Goal: Information Seeking & Learning: Check status

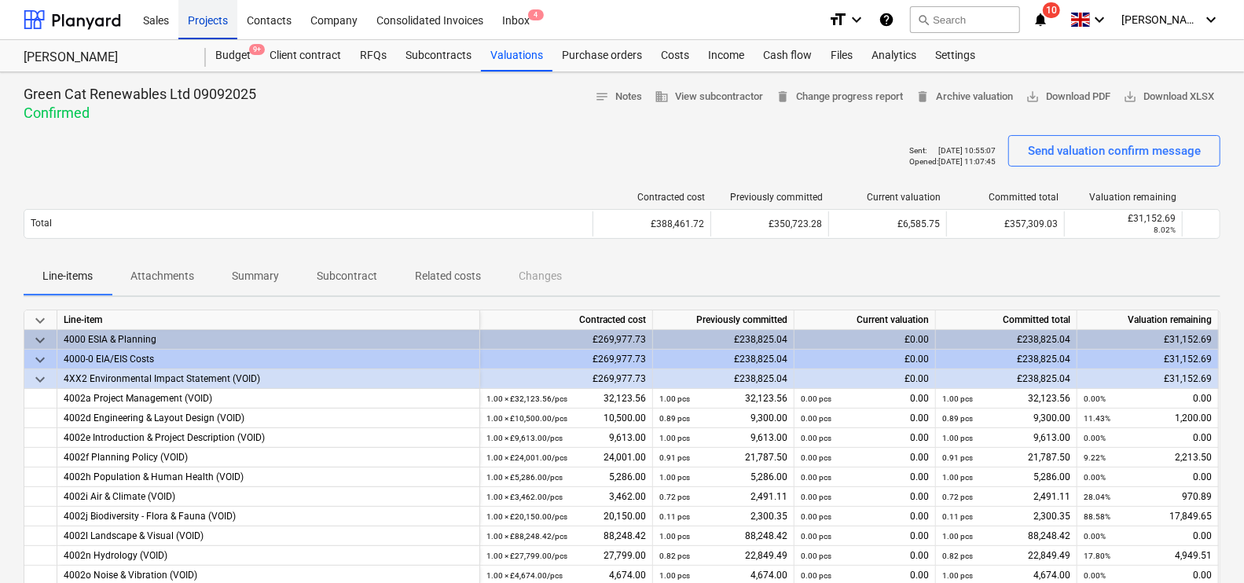
click at [220, 19] on div "Projects" at bounding box center [207, 19] width 59 height 40
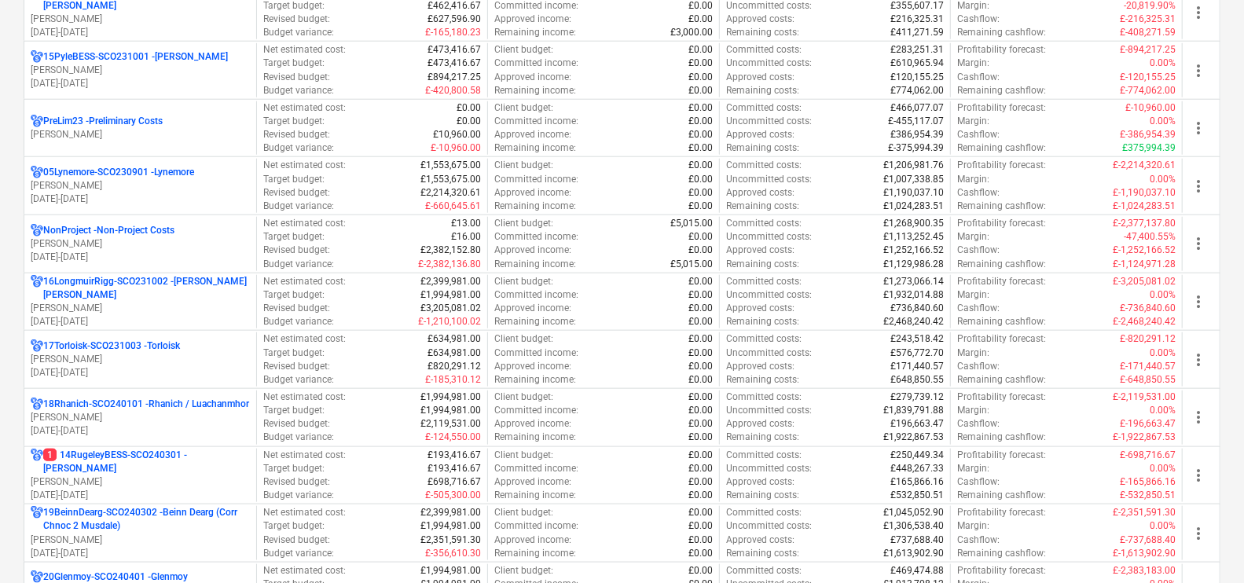
scroll to position [982, 0]
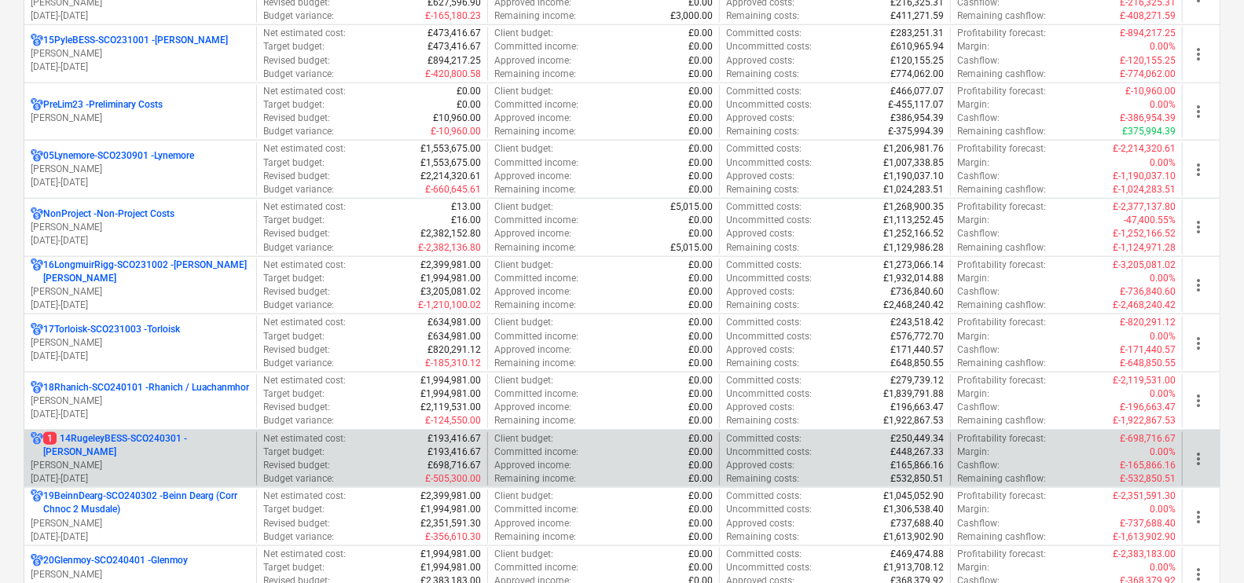
click at [186, 459] on p "[PERSON_NAME]" at bounding box center [140, 465] width 219 height 13
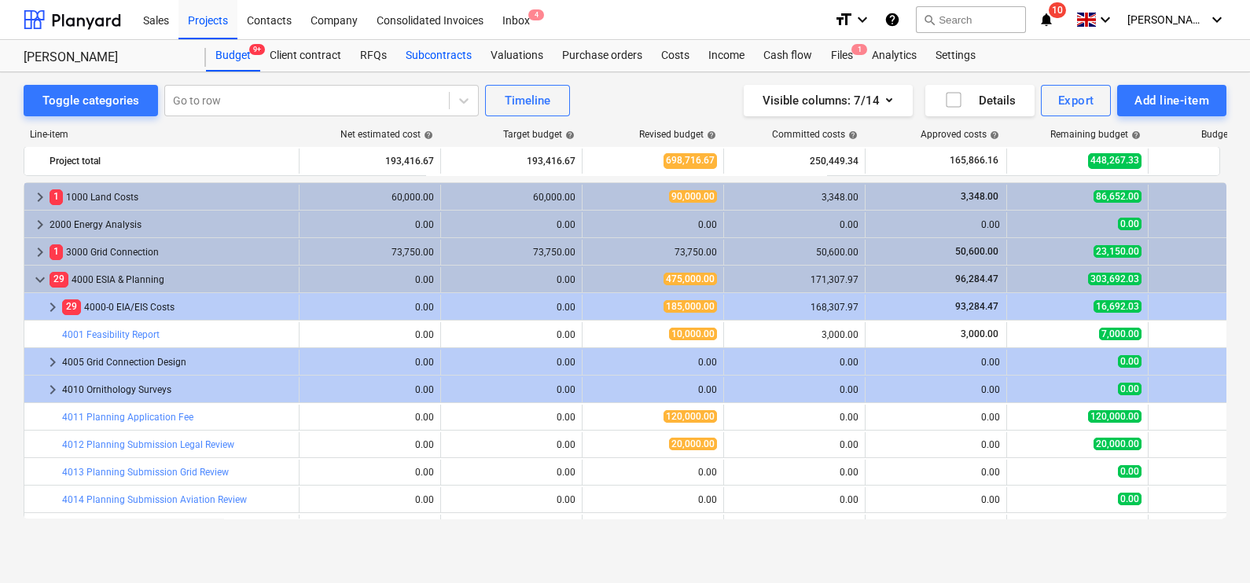
click at [450, 57] on div "Subcontracts" at bounding box center [438, 55] width 85 height 31
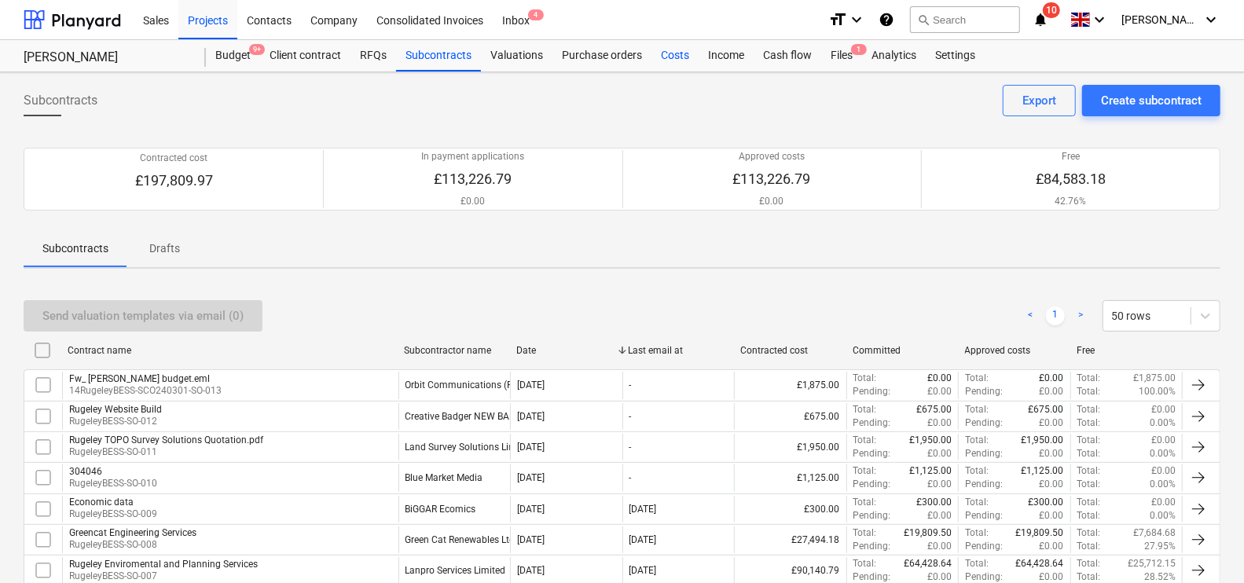
click at [681, 55] on div "Costs" at bounding box center [674, 55] width 47 height 31
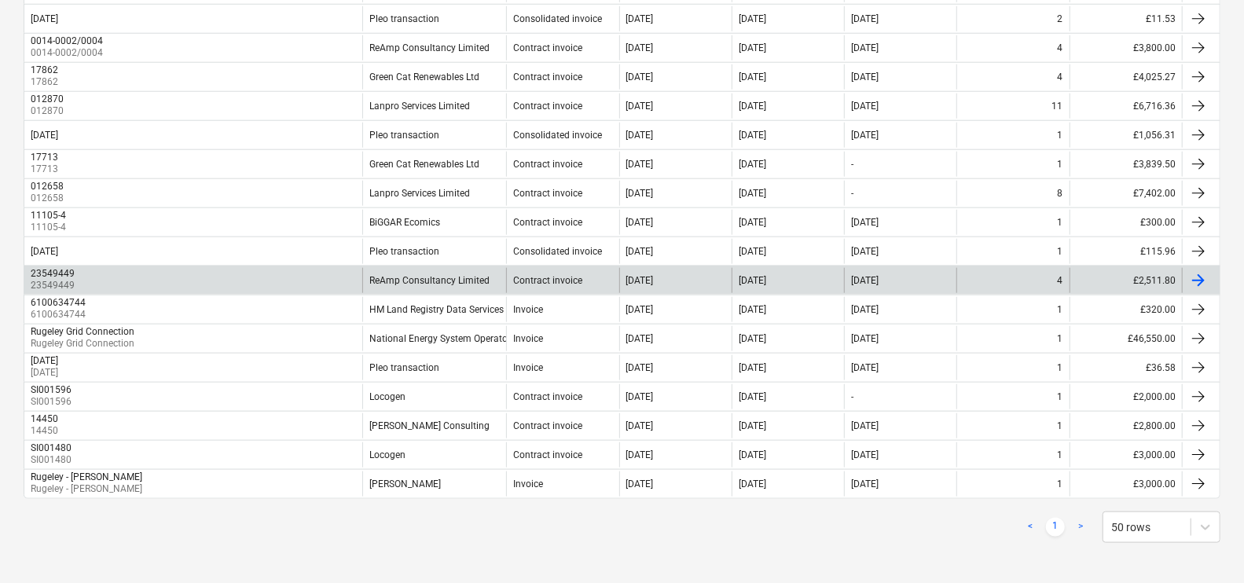
scroll to position [861, 0]
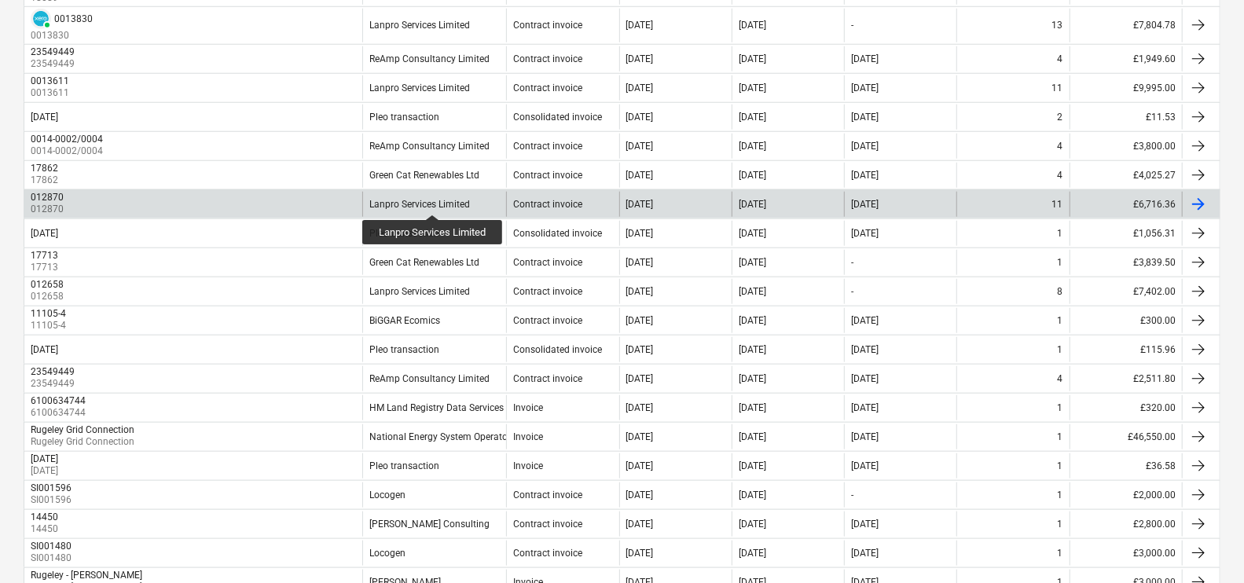
click at [433, 200] on div "Lanpro Services Limited" at bounding box center [419, 204] width 101 height 11
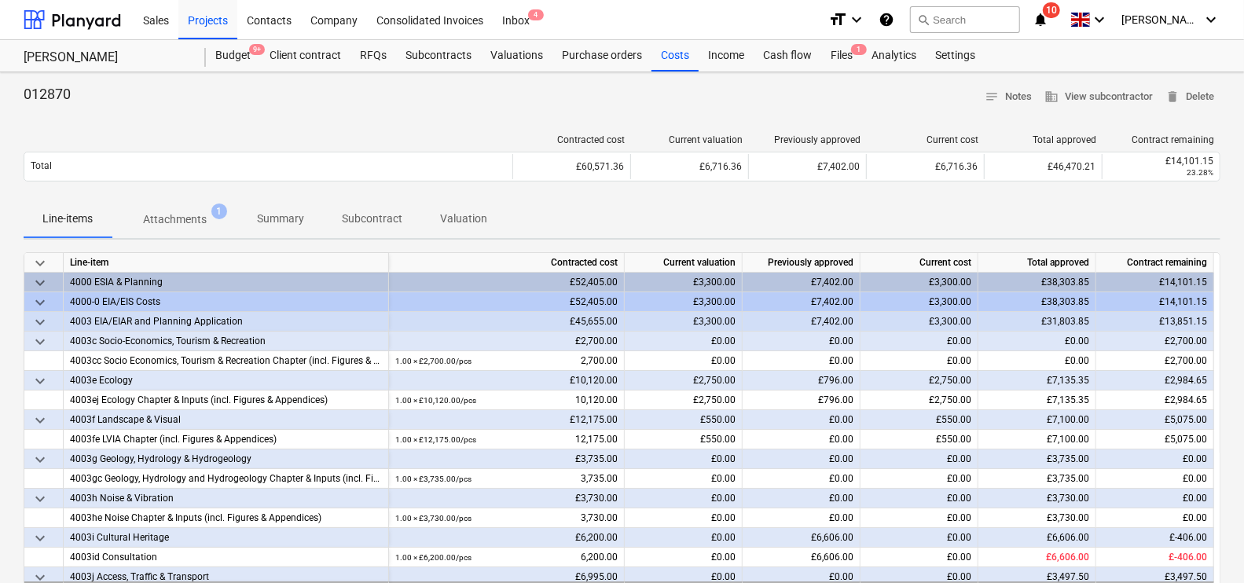
click at [191, 229] on span "Attachments 1" at bounding box center [175, 219] width 127 height 28
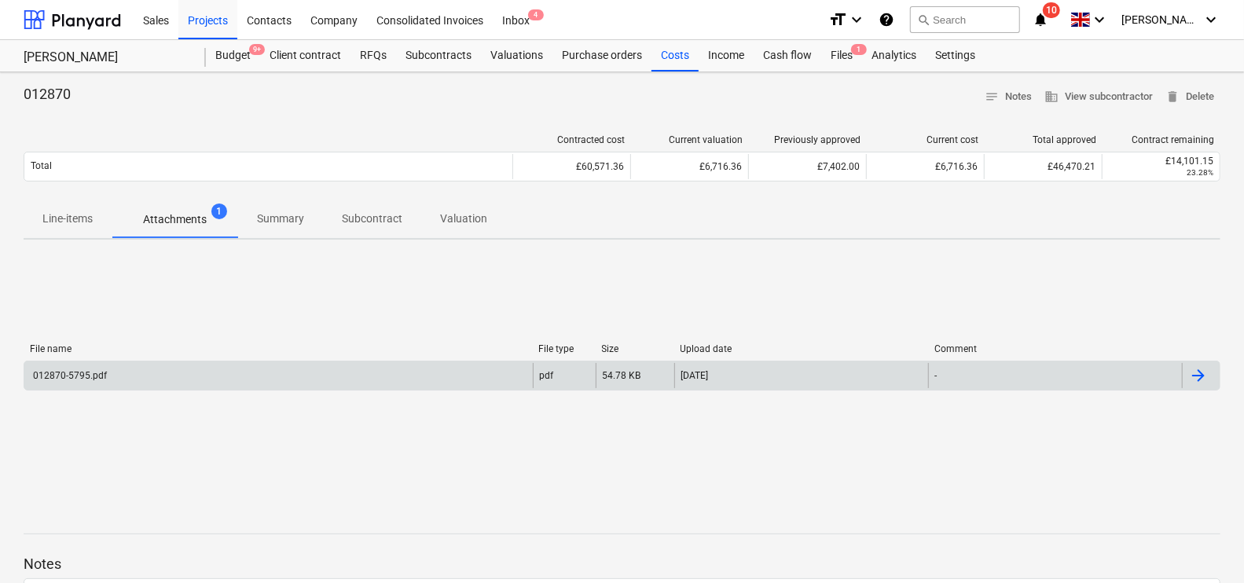
click at [300, 369] on div "012870-5795.pdf" at bounding box center [278, 375] width 508 height 25
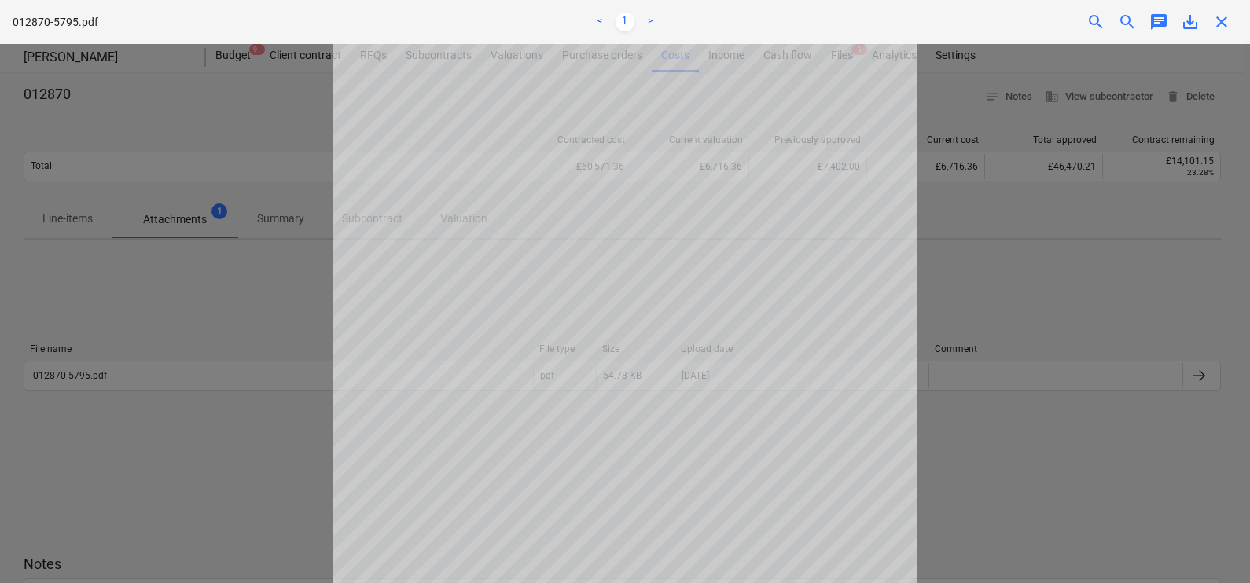
click at [1077, 345] on div at bounding box center [625, 313] width 1250 height 539
click at [118, 271] on div at bounding box center [625, 313] width 1250 height 539
click at [1230, 24] on span "close" at bounding box center [1221, 22] width 19 height 19
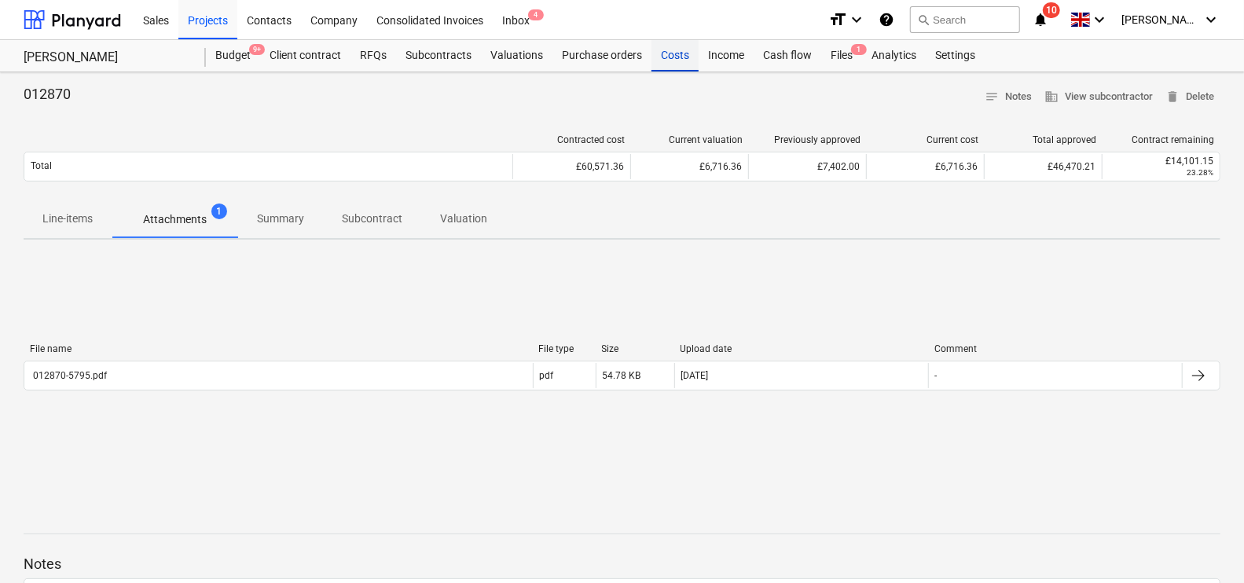
click at [683, 64] on div "Costs" at bounding box center [674, 55] width 47 height 31
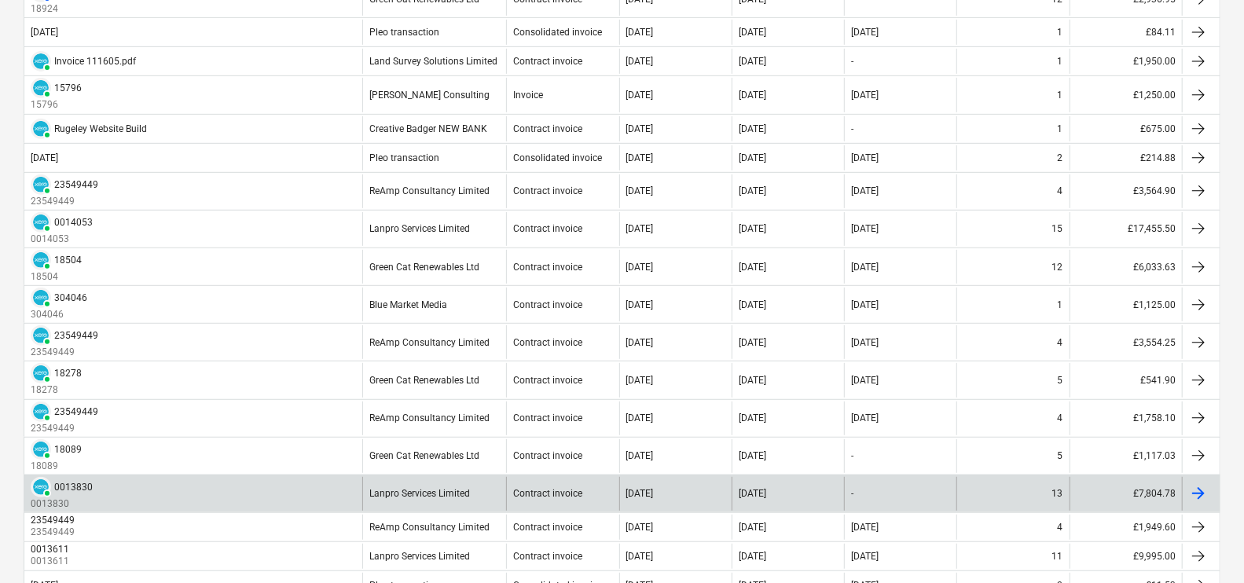
scroll to position [589, 0]
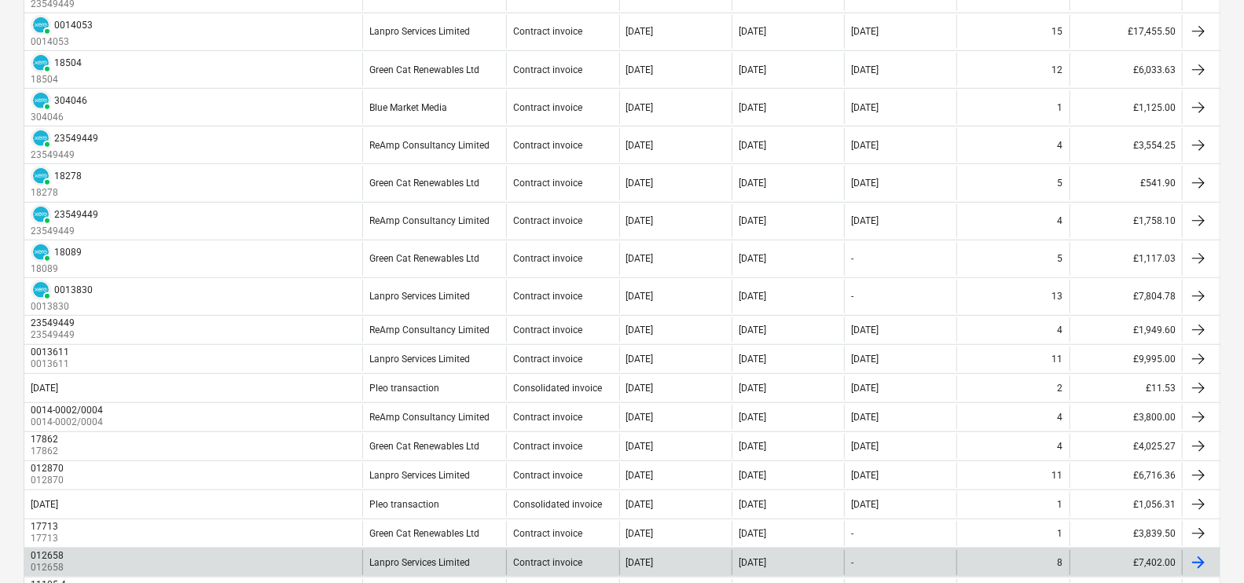
click at [380, 550] on div "Lanpro Services Limited" at bounding box center [434, 562] width 144 height 25
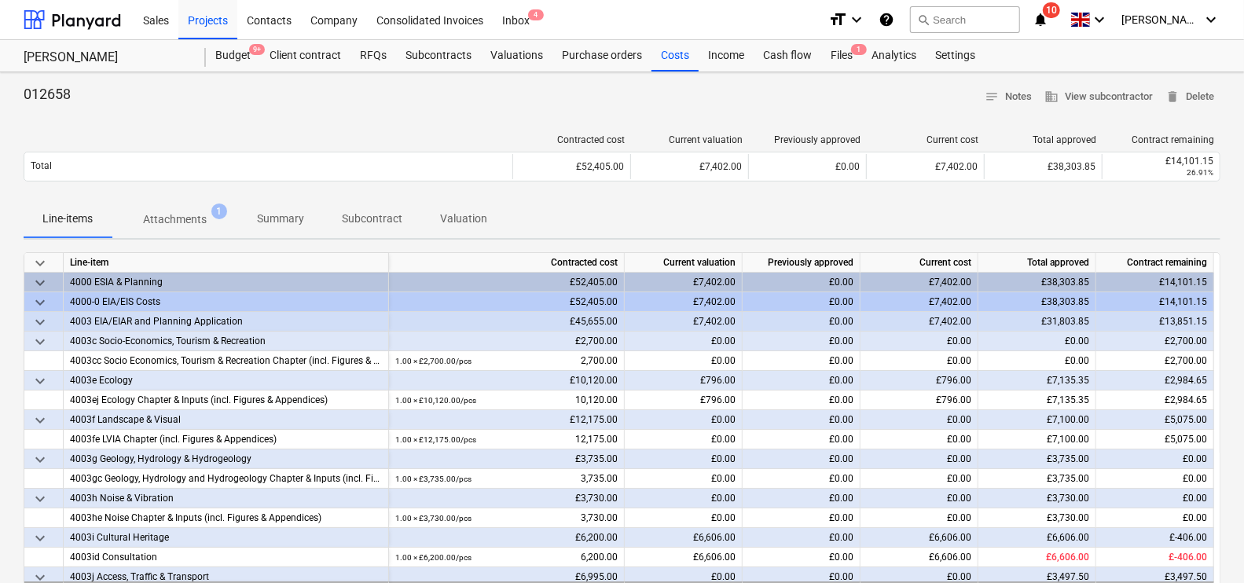
click at [185, 226] on p "Attachments" at bounding box center [175, 219] width 64 height 17
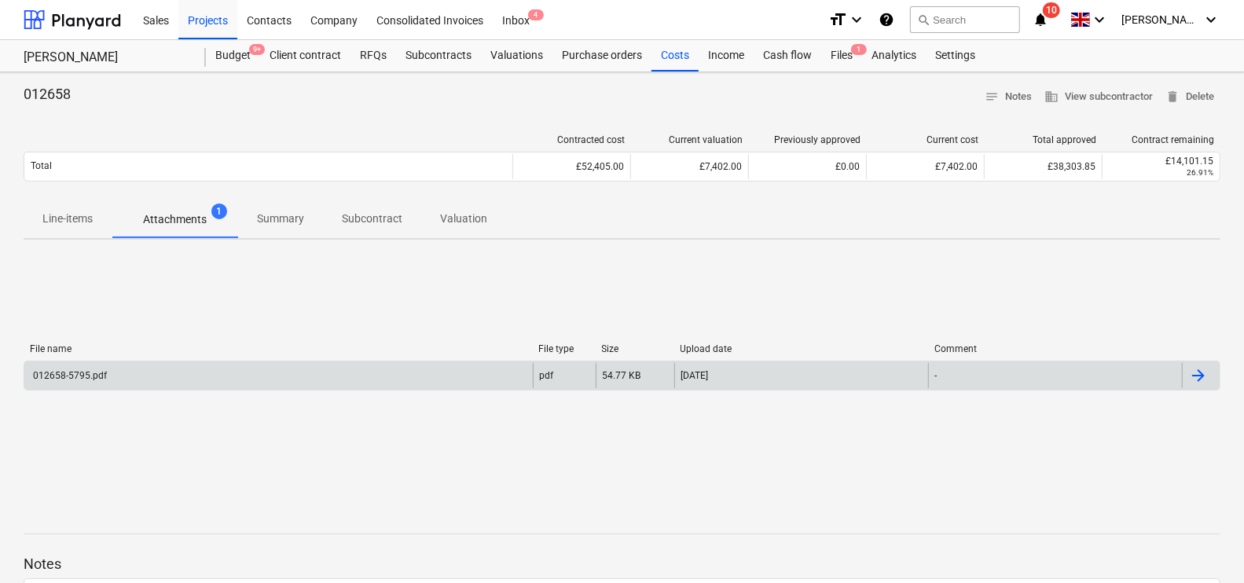
click at [229, 374] on div "012658-5795.pdf" at bounding box center [278, 375] width 508 height 25
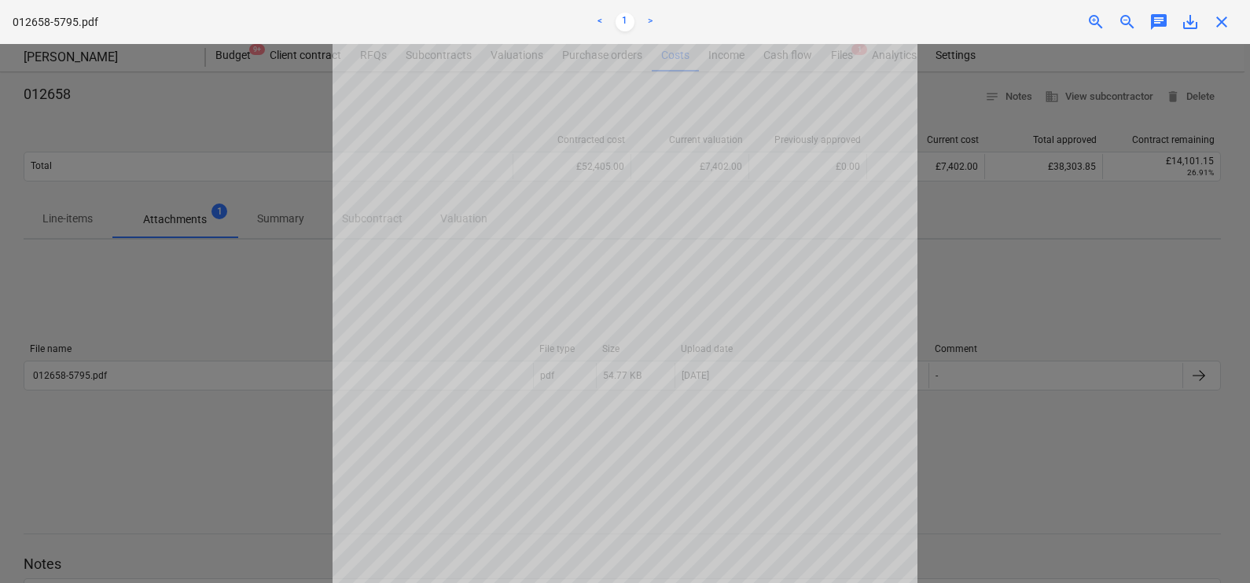
scroll to position [290, 0]
click at [280, 458] on div at bounding box center [625, 313] width 1250 height 539
click at [979, 335] on div at bounding box center [625, 313] width 1250 height 539
click at [1218, 20] on span "close" at bounding box center [1221, 22] width 19 height 19
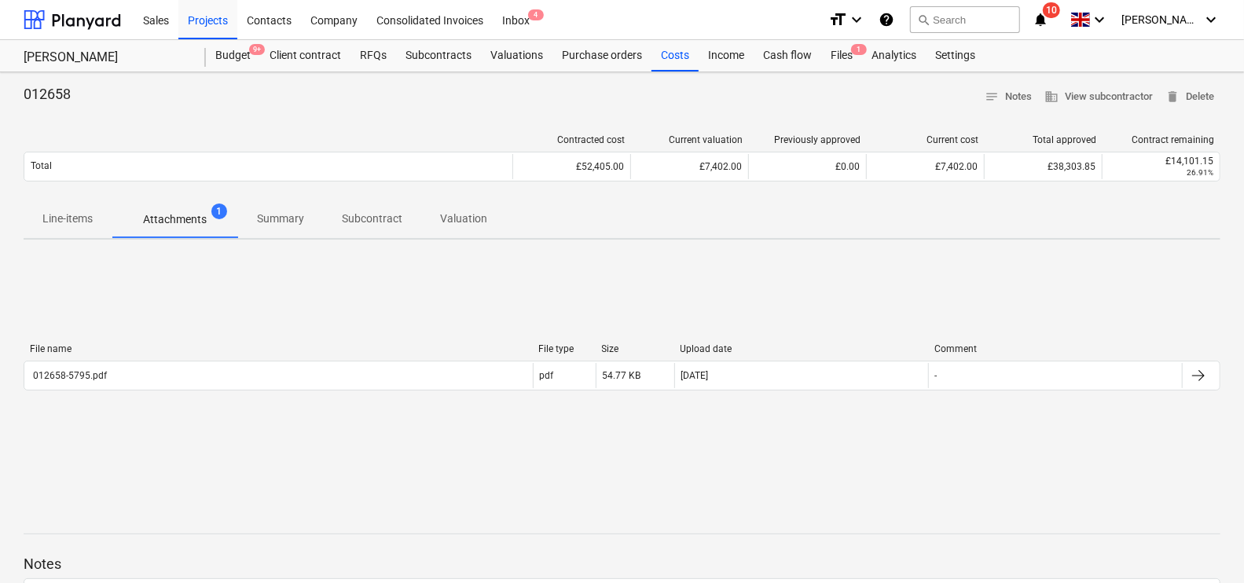
click at [162, 212] on p "Attachments" at bounding box center [175, 219] width 64 height 17
click at [688, 61] on div "Costs" at bounding box center [674, 55] width 47 height 31
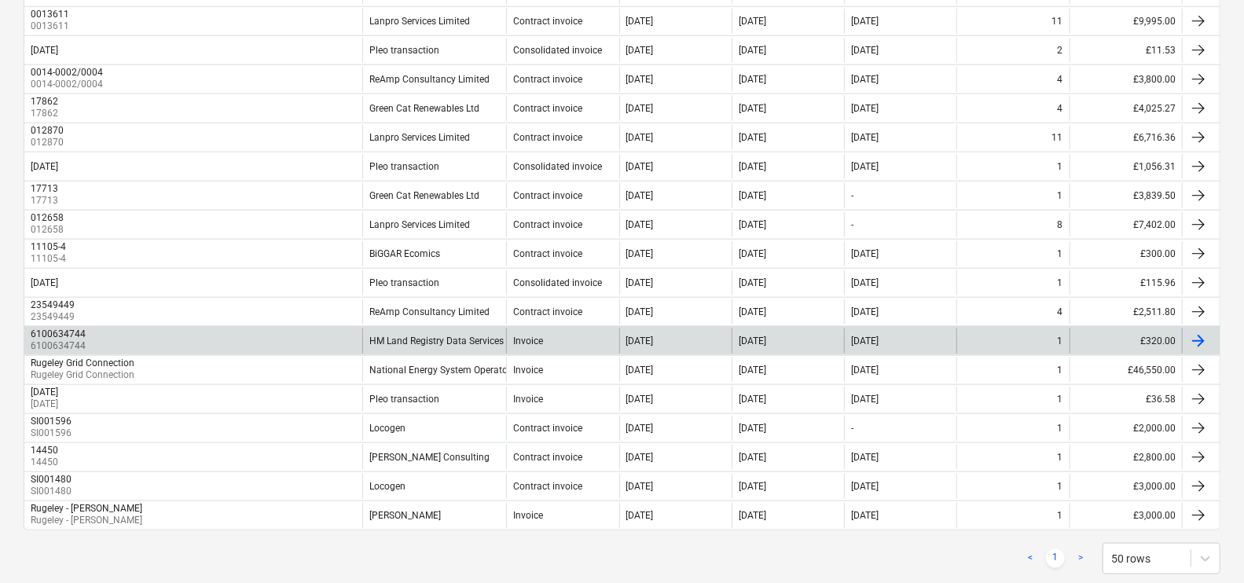
scroll to position [959, 0]
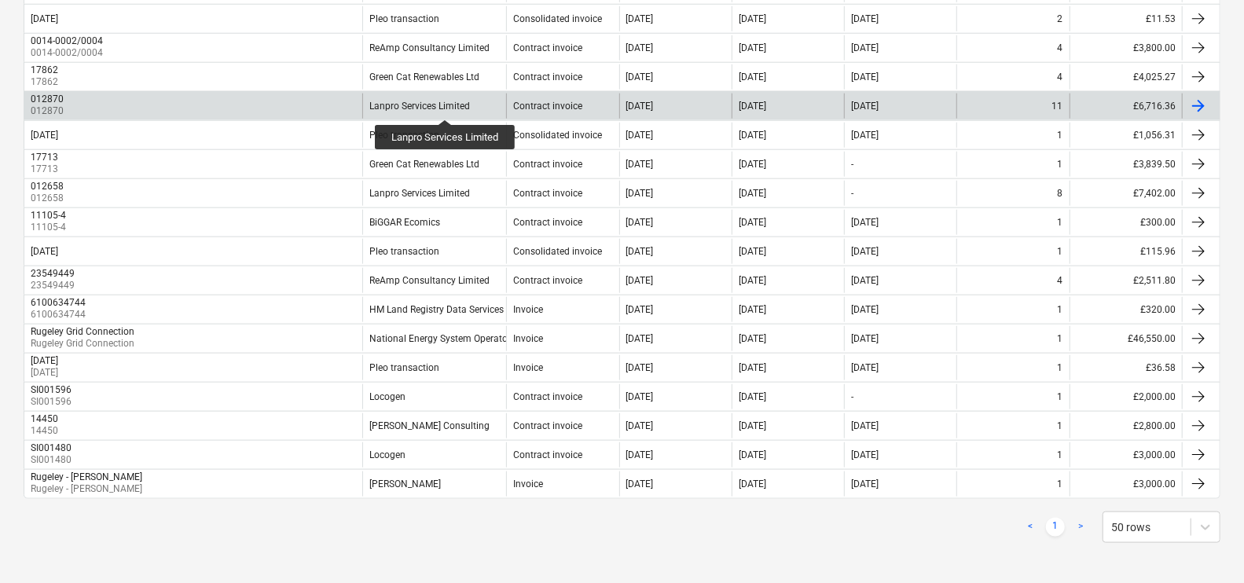
click at [446, 105] on div "Lanpro Services Limited" at bounding box center [419, 106] width 101 height 11
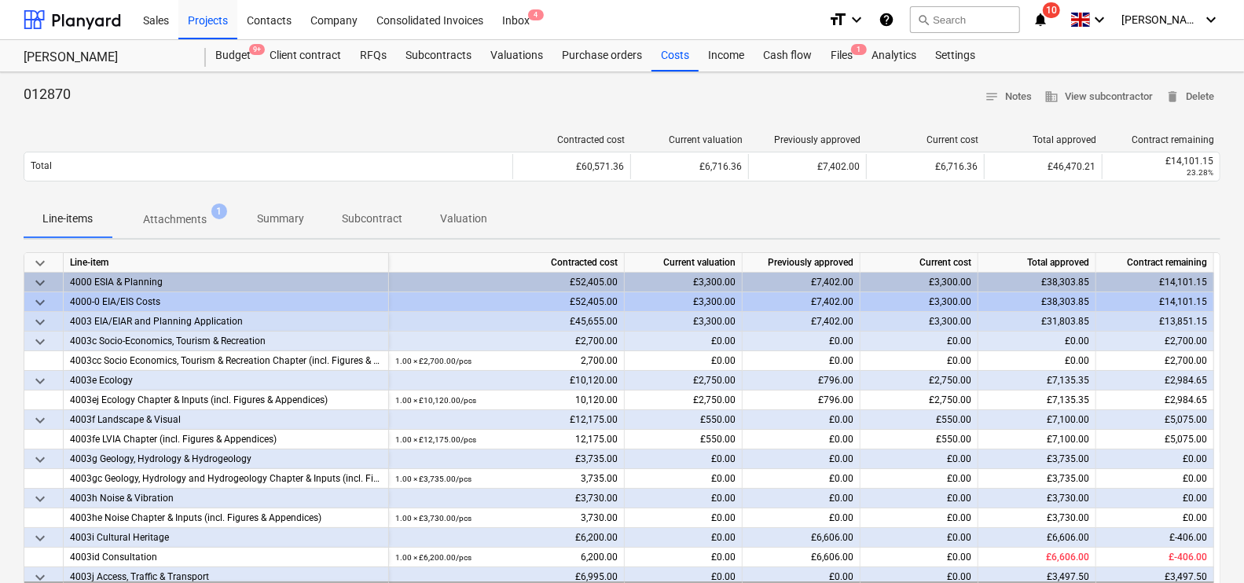
click at [181, 202] on button "Attachments 1" at bounding box center [175, 219] width 127 height 38
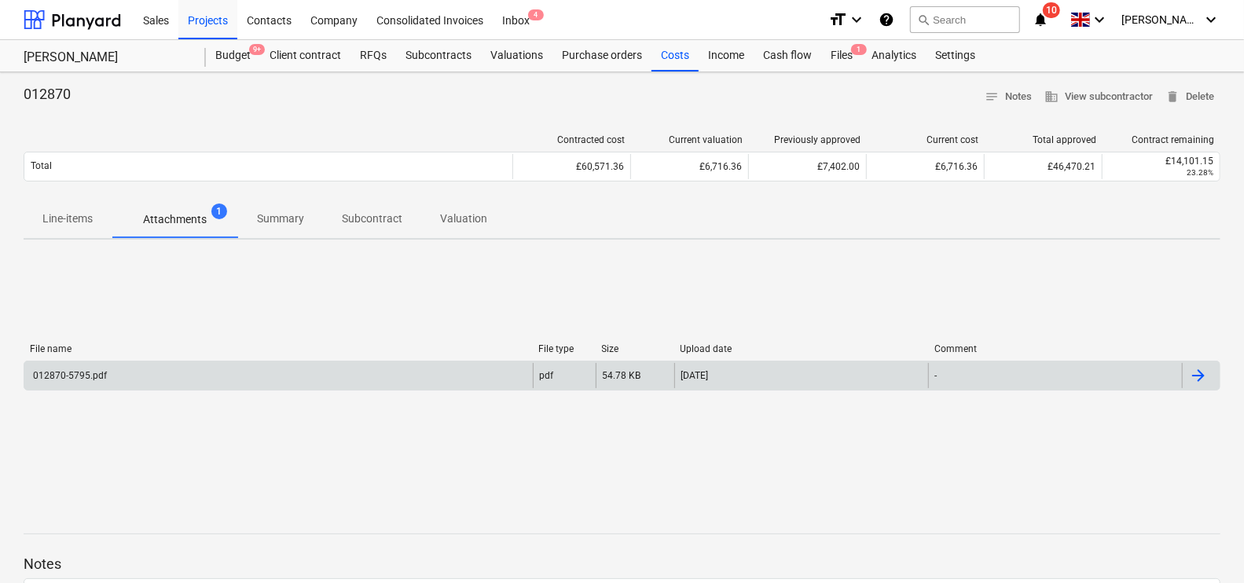
click at [304, 372] on div "012870-5795.pdf" at bounding box center [278, 375] width 508 height 25
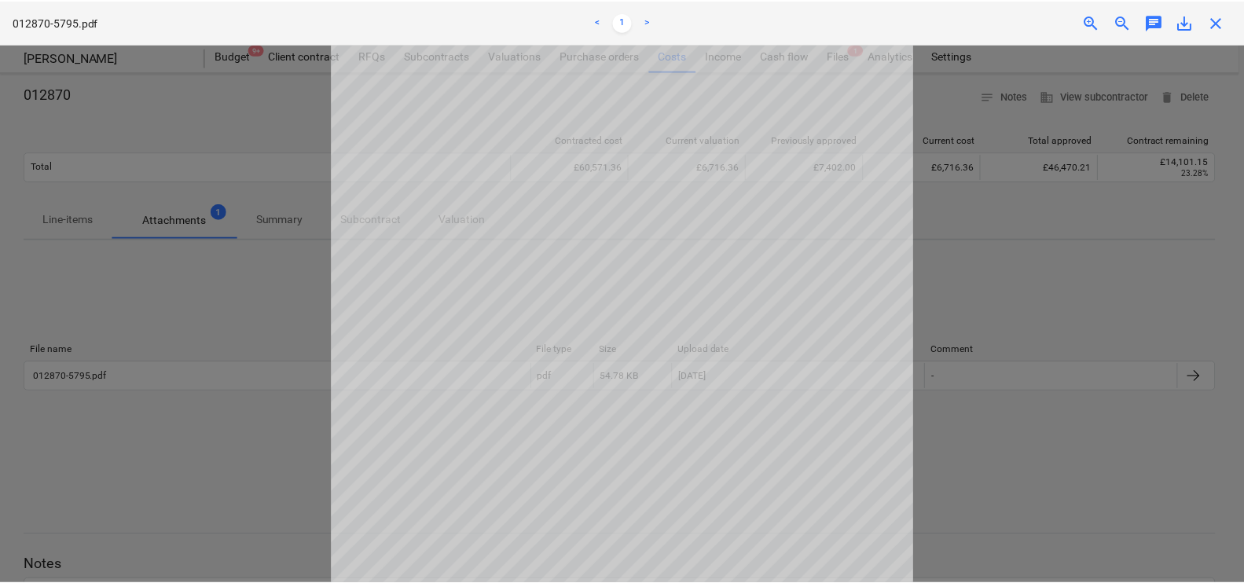
scroll to position [290, 0]
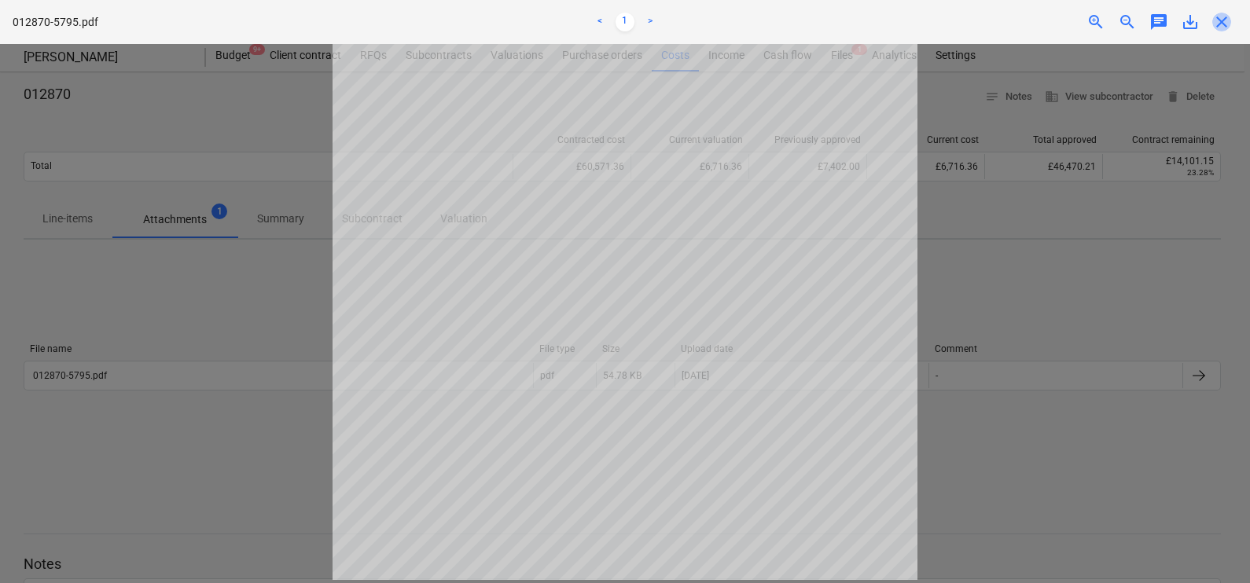
click at [1222, 24] on span "close" at bounding box center [1221, 22] width 19 height 19
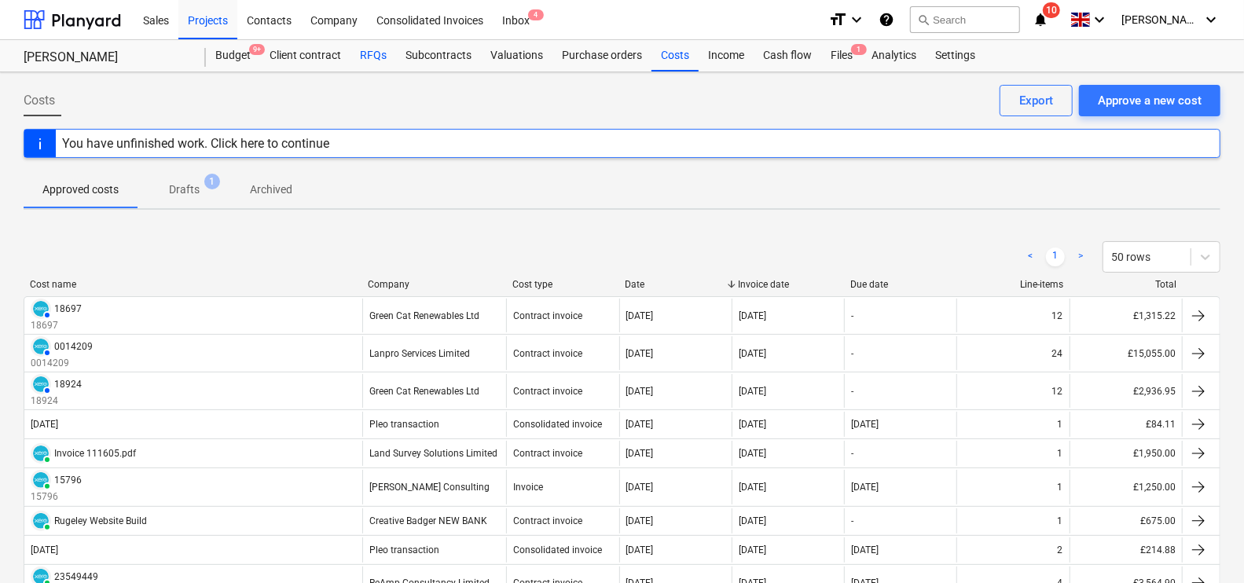
click at [392, 51] on div "RFQs" at bounding box center [373, 55] width 46 height 31
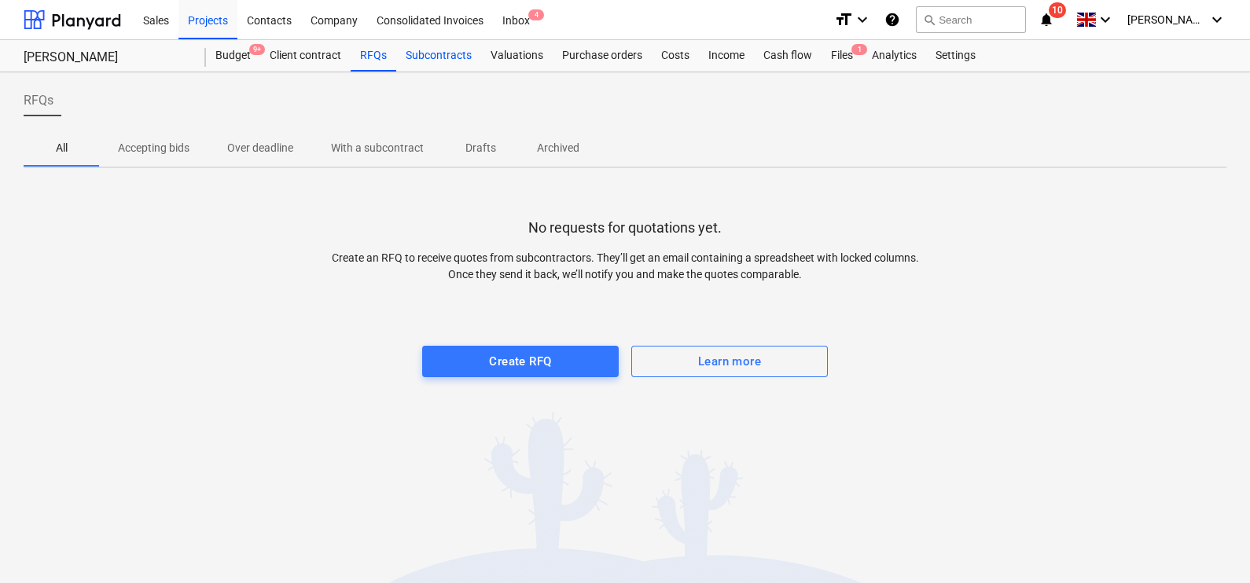
click at [443, 64] on div "Subcontracts" at bounding box center [438, 55] width 85 height 31
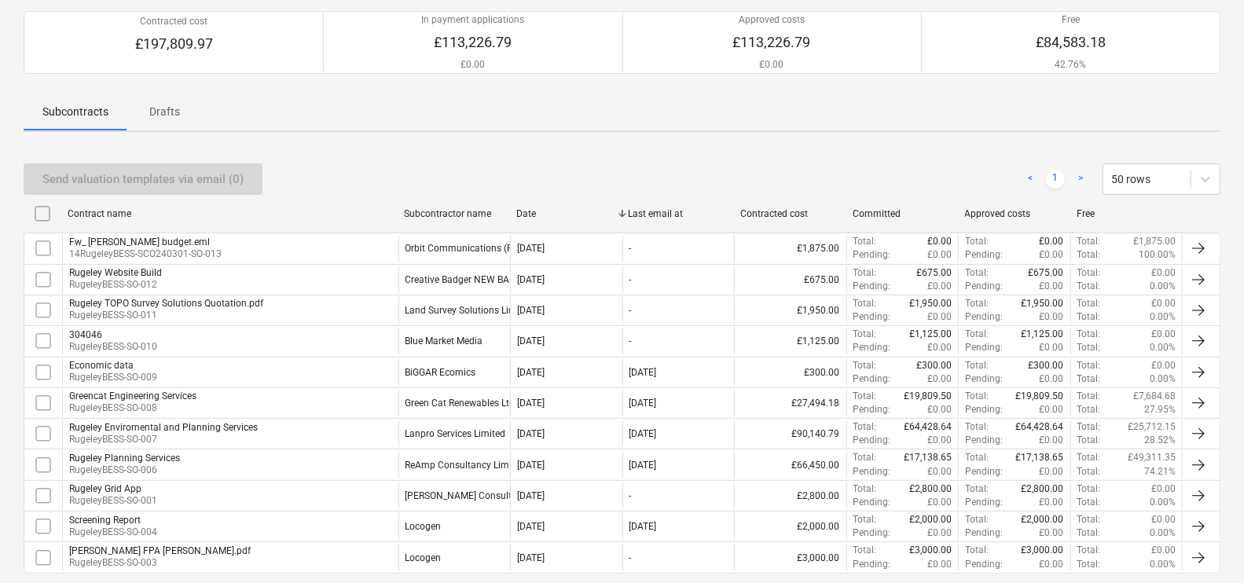
scroll to position [196, 0]
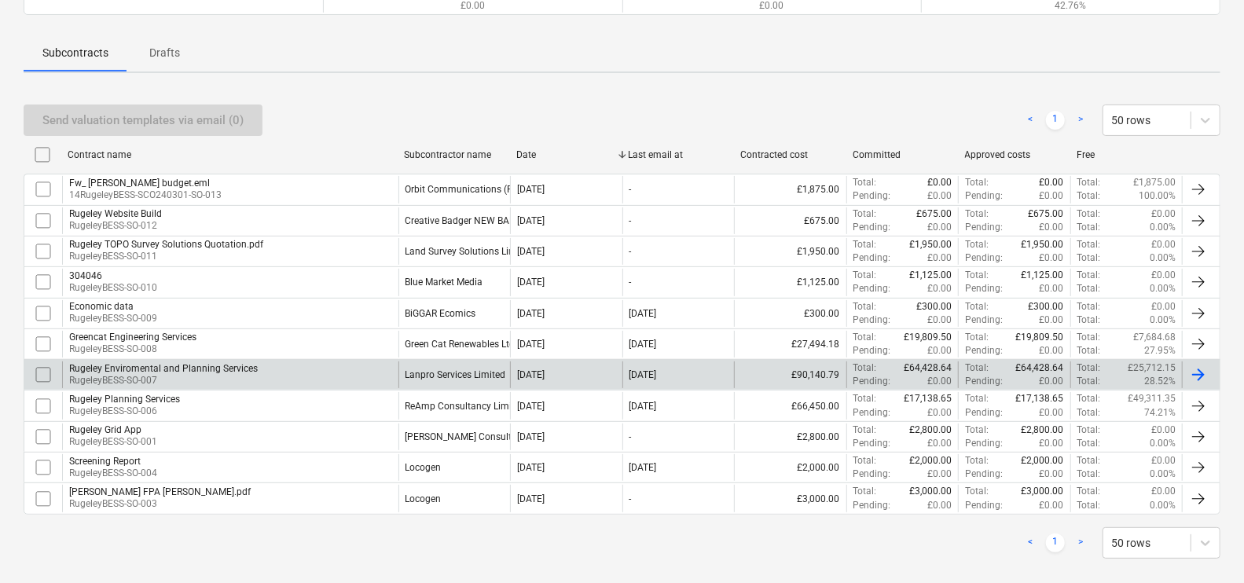
click at [425, 369] on div "Lanpro Services Limited" at bounding box center [456, 374] width 101 height 11
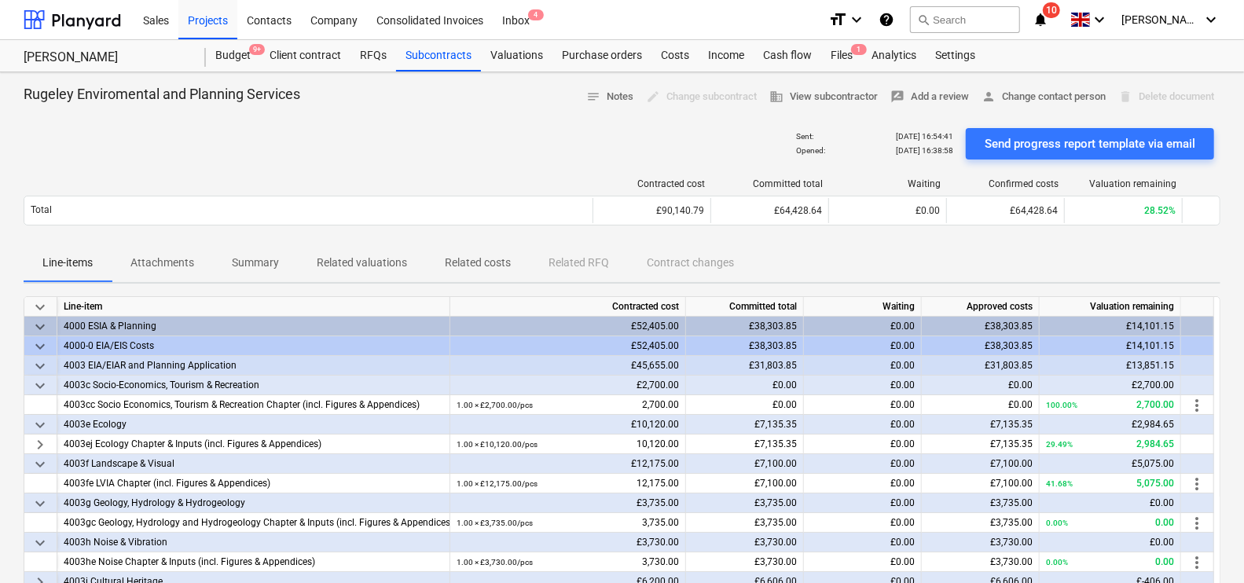
drag, startPoint x: 255, startPoint y: 282, endPoint x: 251, endPoint y: 298, distance: 16.4
drag, startPoint x: 251, startPoint y: 298, endPoint x: 239, endPoint y: 262, distance: 38.0
click at [239, 273] on span "Summary" at bounding box center [255, 263] width 85 height 26
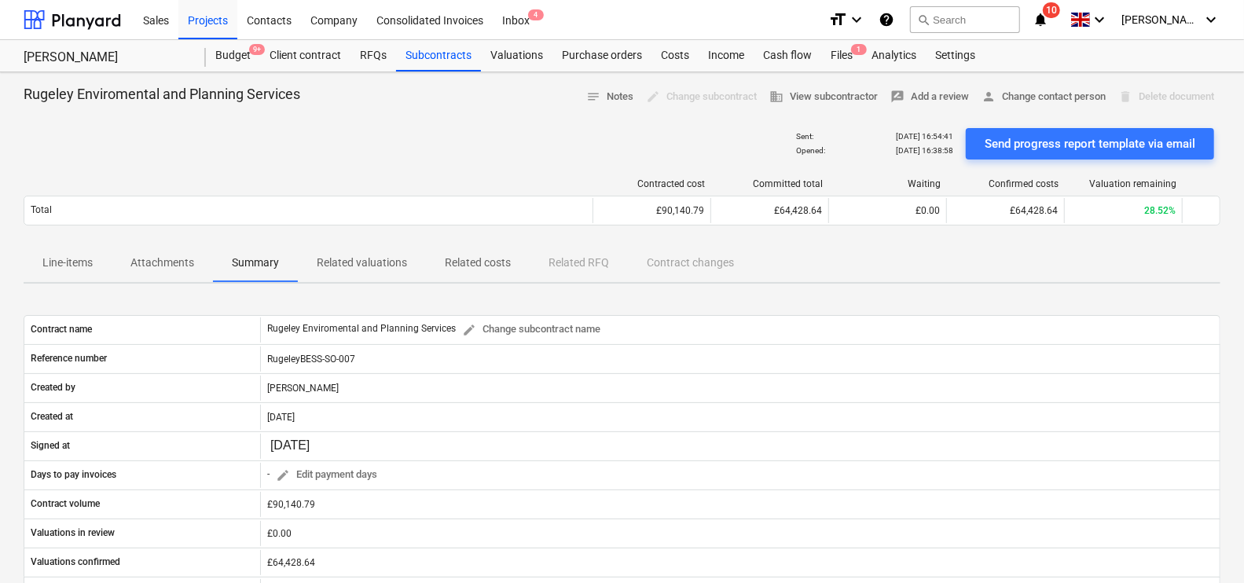
click at [164, 273] on span "Attachments" at bounding box center [162, 263] width 101 height 26
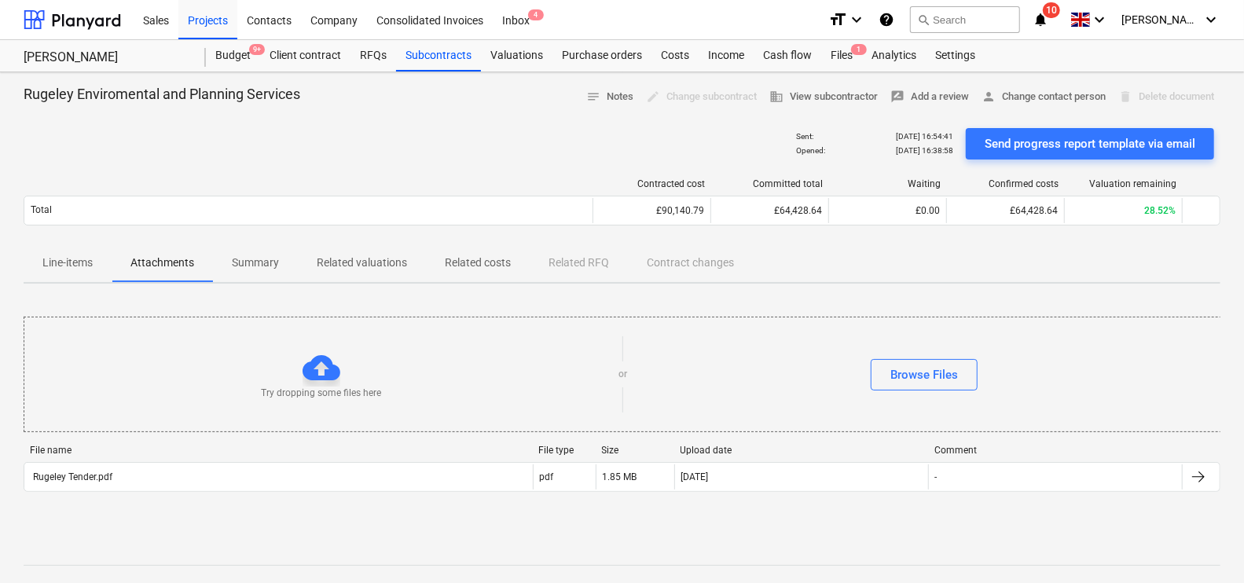
click at [372, 262] on p "Related valuations" at bounding box center [362, 263] width 90 height 17
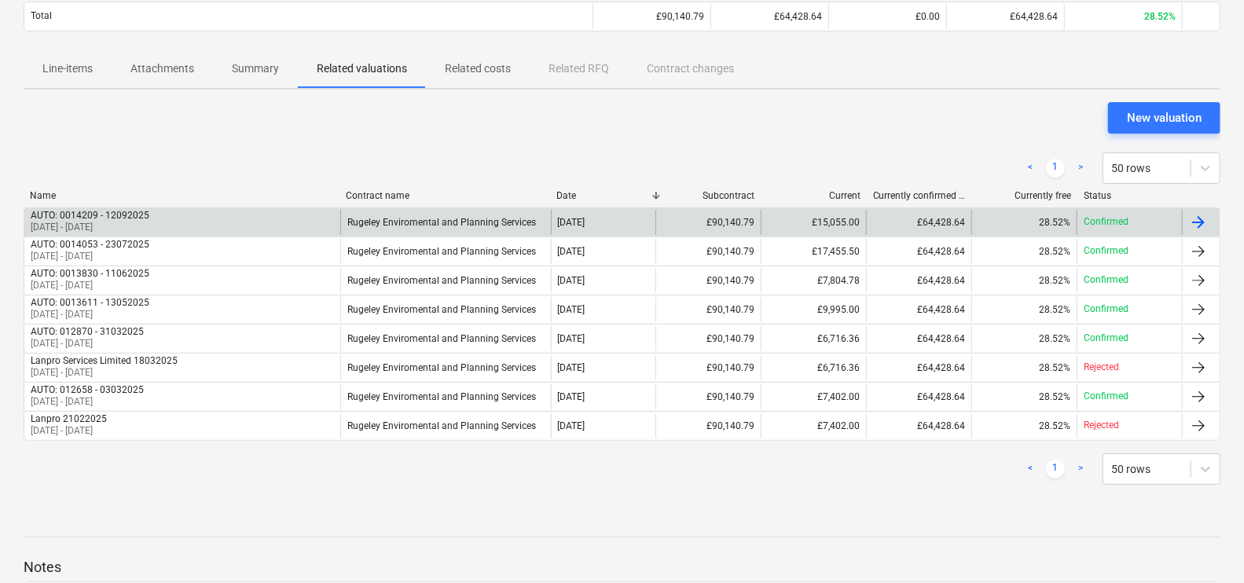
scroll to position [196, 0]
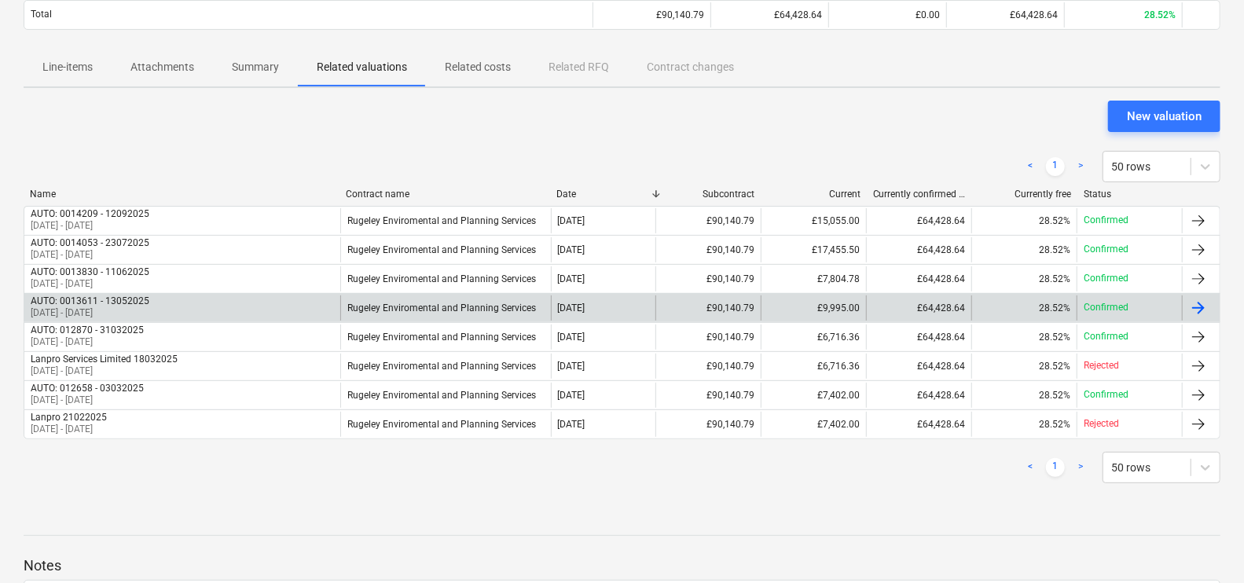
click at [838, 300] on div "£9,995.00" at bounding box center [813, 307] width 105 height 25
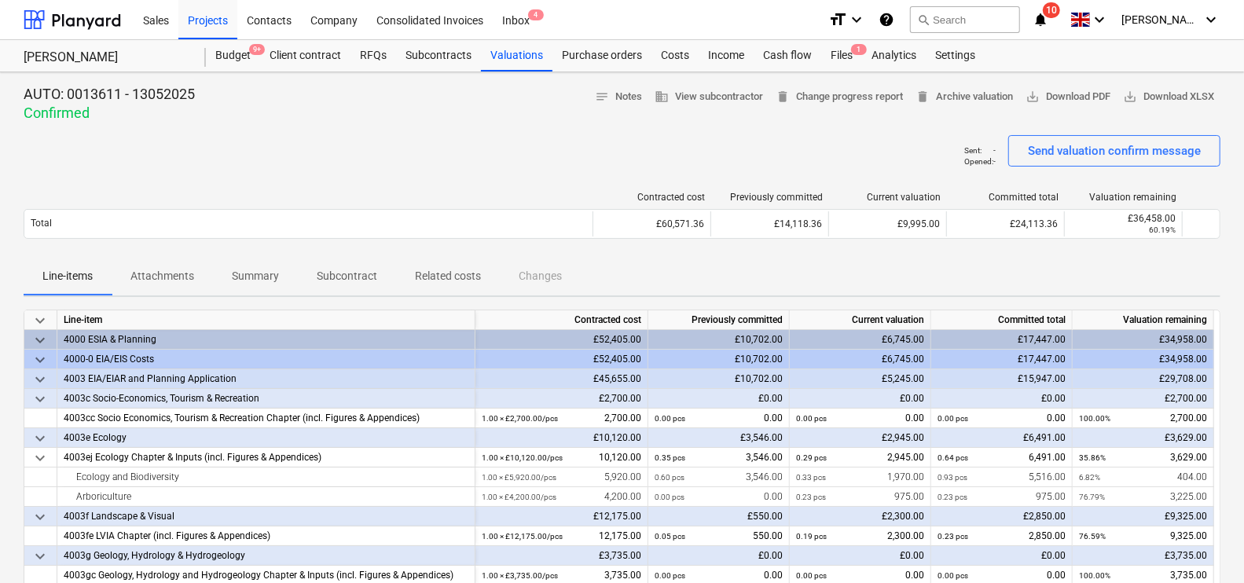
click at [185, 271] on p "Attachments" at bounding box center [162, 276] width 64 height 17
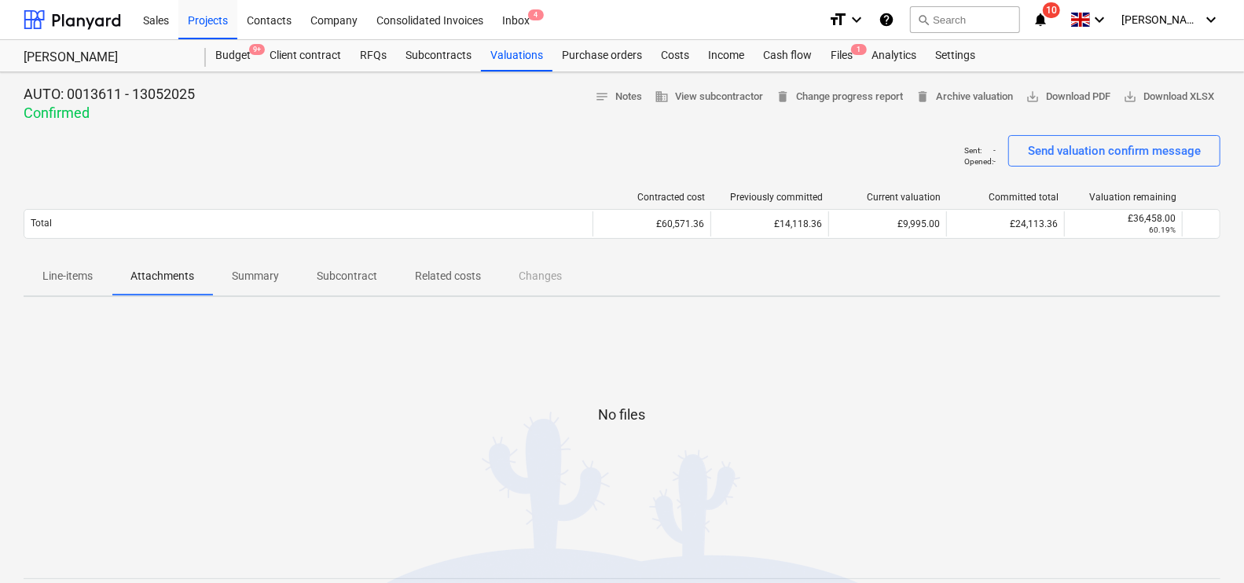
click at [6, 266] on div "AUTO: 0013611 - 13052025 Confirmed notes Notes business View subcontractor dele…" at bounding box center [622, 425] width 1244 height 706
click at [678, 47] on div "Costs" at bounding box center [674, 55] width 47 height 31
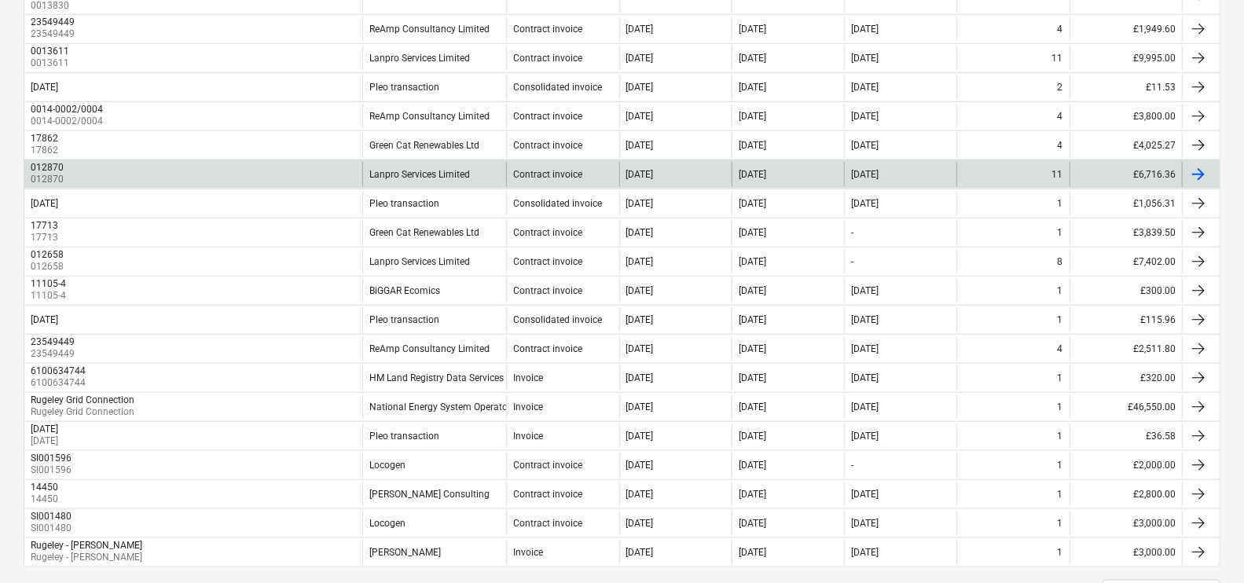
scroll to position [861, 0]
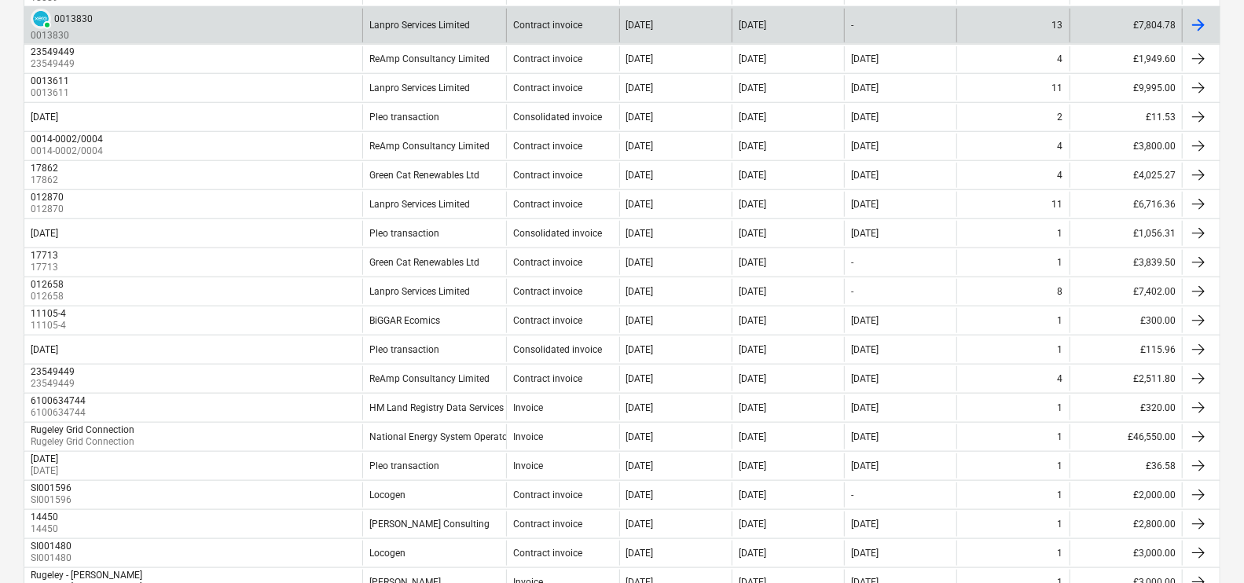
click at [480, 16] on div "Lanpro Services Limited" at bounding box center [434, 26] width 144 height 34
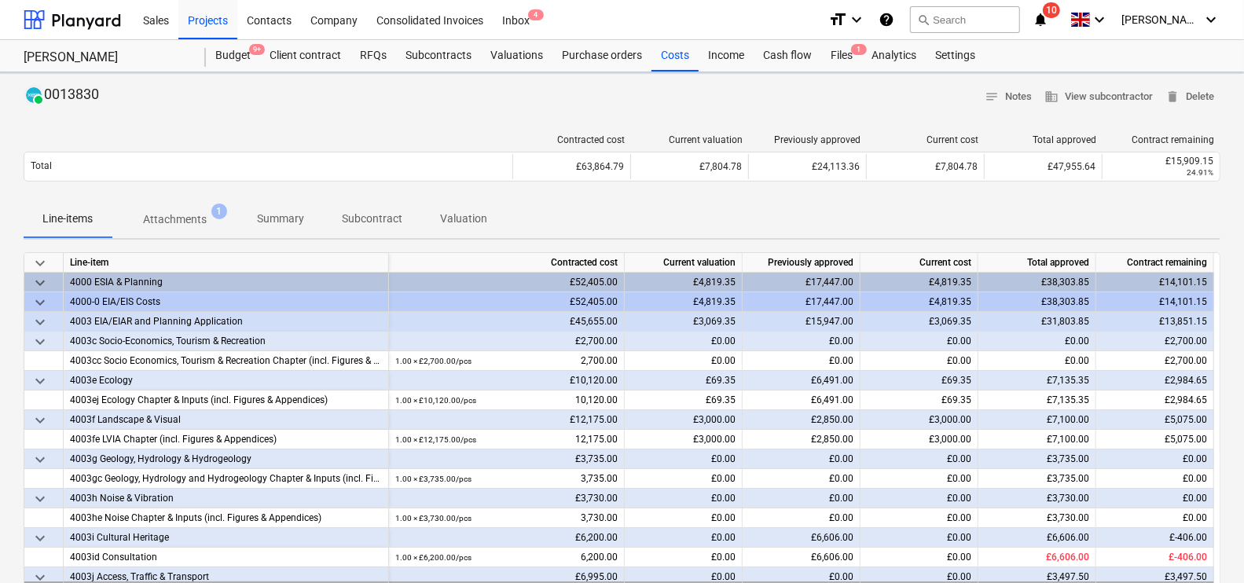
click at [183, 222] on p "Attachments" at bounding box center [175, 219] width 64 height 17
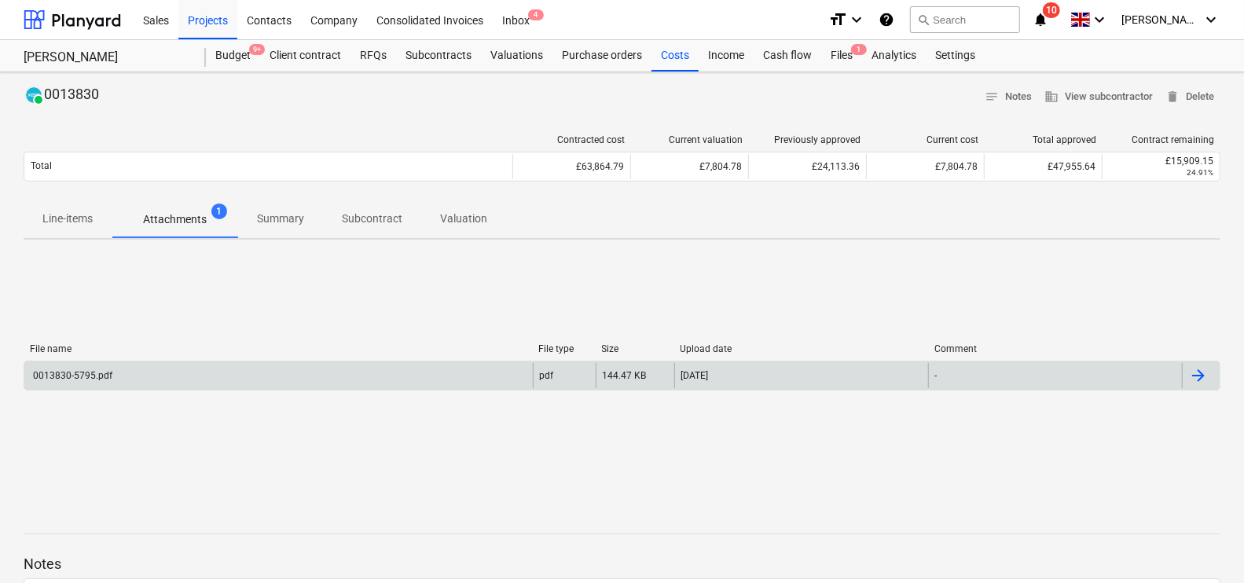
click at [196, 386] on div "0013830-5795.pdf" at bounding box center [278, 375] width 508 height 25
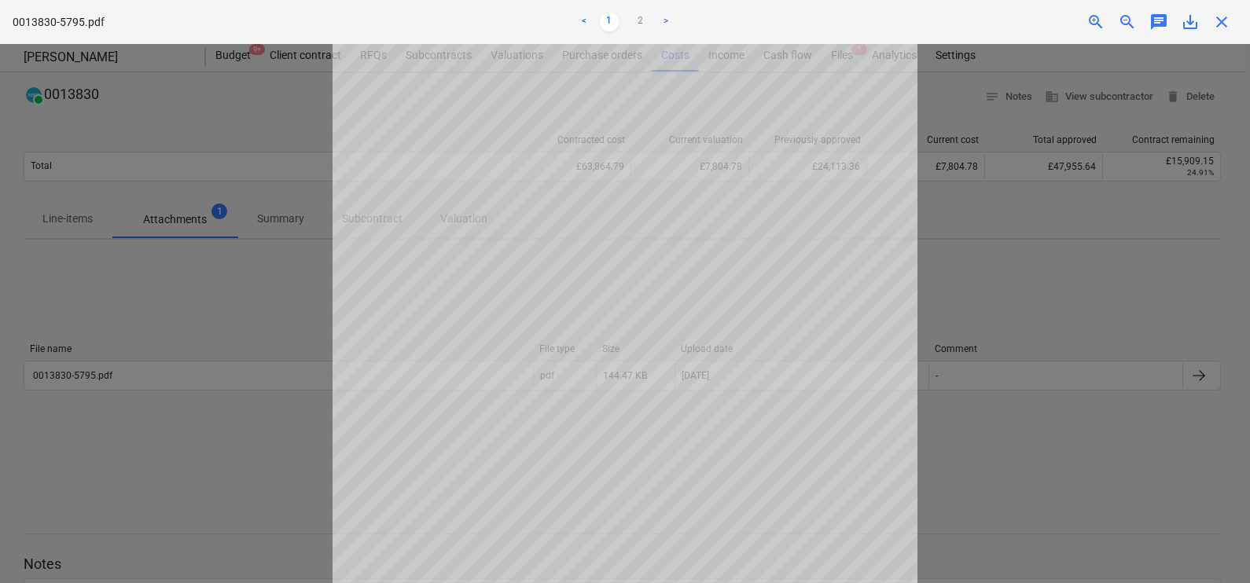
scroll to position [291, 0]
click at [91, 349] on div at bounding box center [625, 313] width 1250 height 539
